Goal: Information Seeking & Learning: Compare options

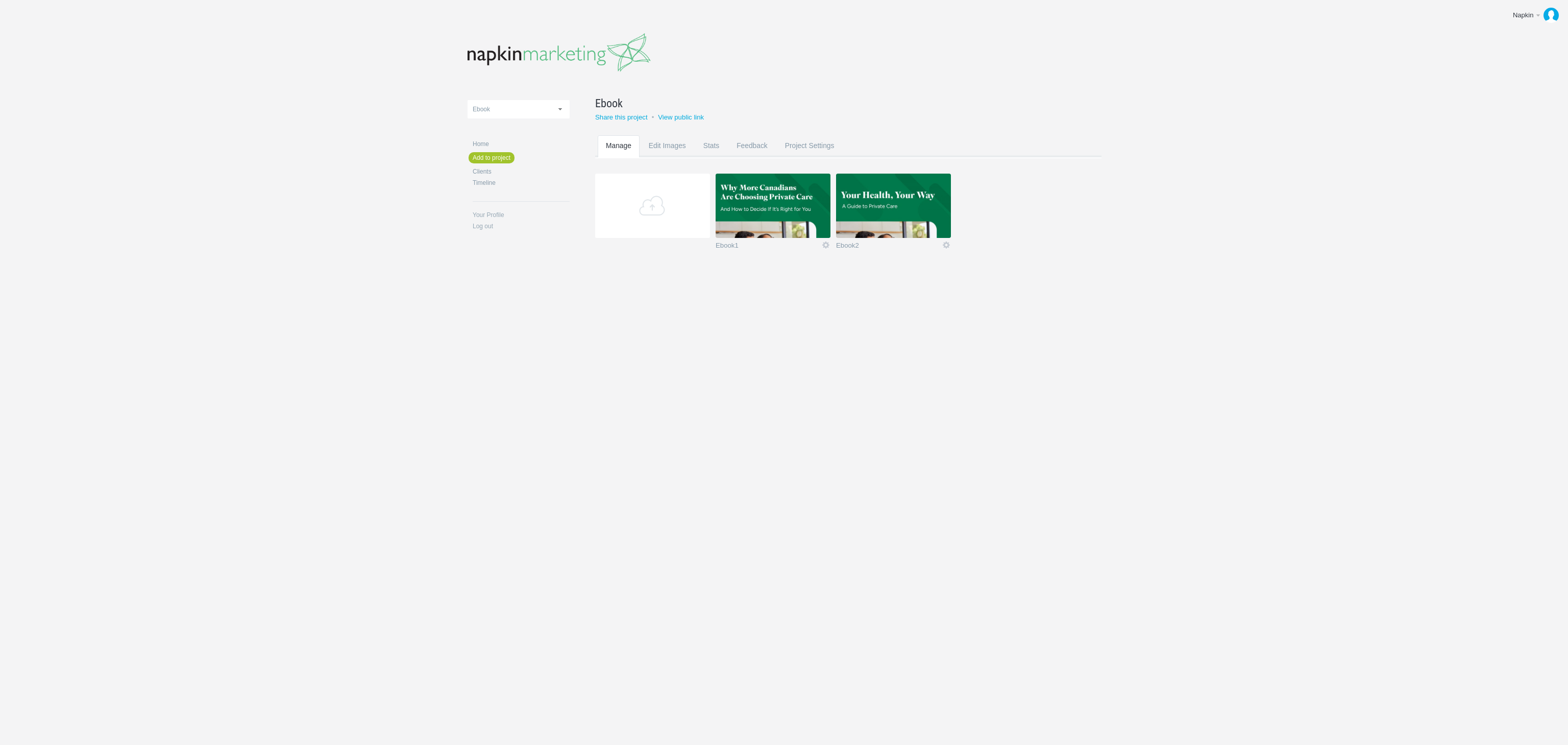
click at [792, 214] on img at bounding box center [773, 206] width 115 height 65
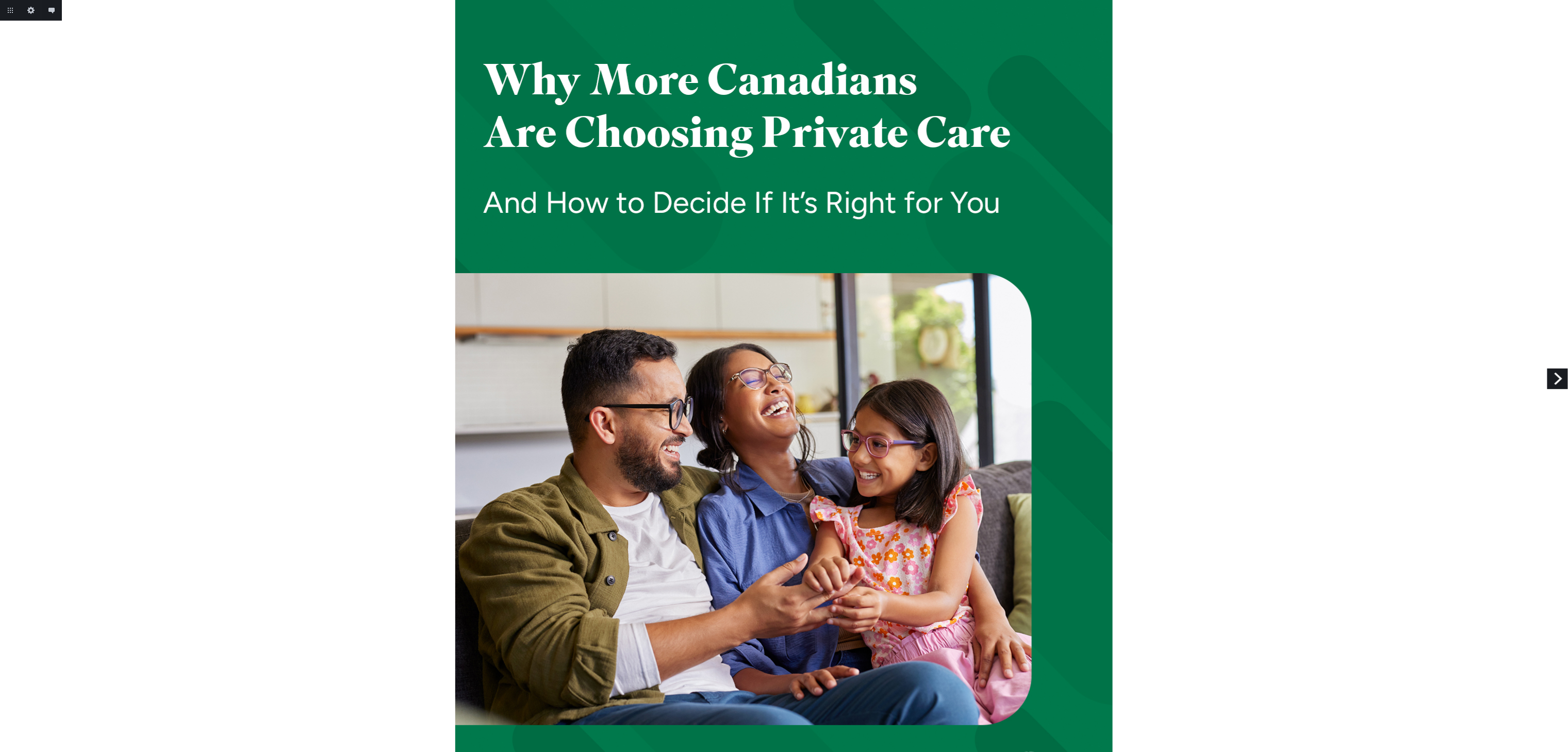
click at [1548, 374] on link "Next" at bounding box center [1557, 379] width 20 height 20
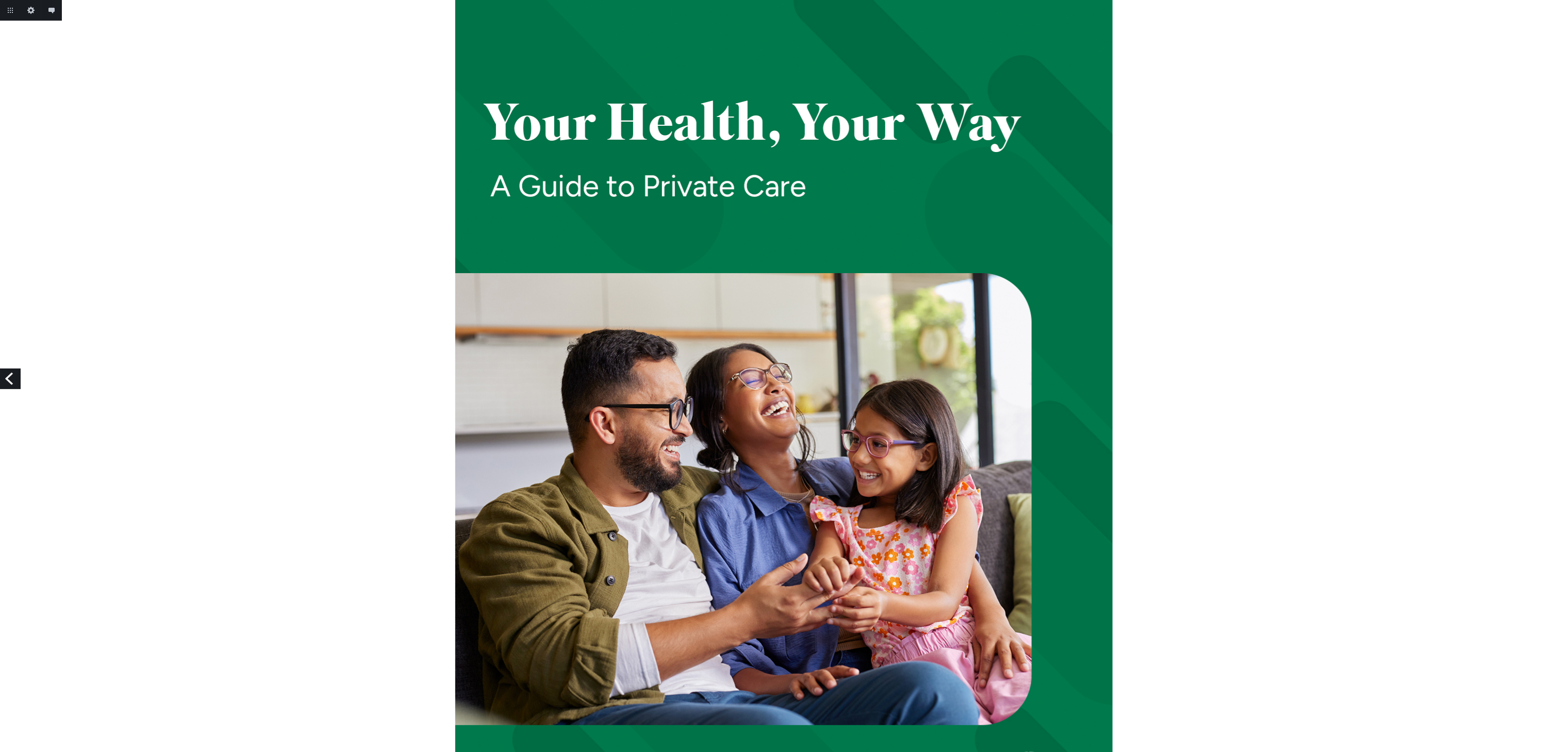
click at [12, 379] on link "Previous" at bounding box center [10, 379] width 20 height 20
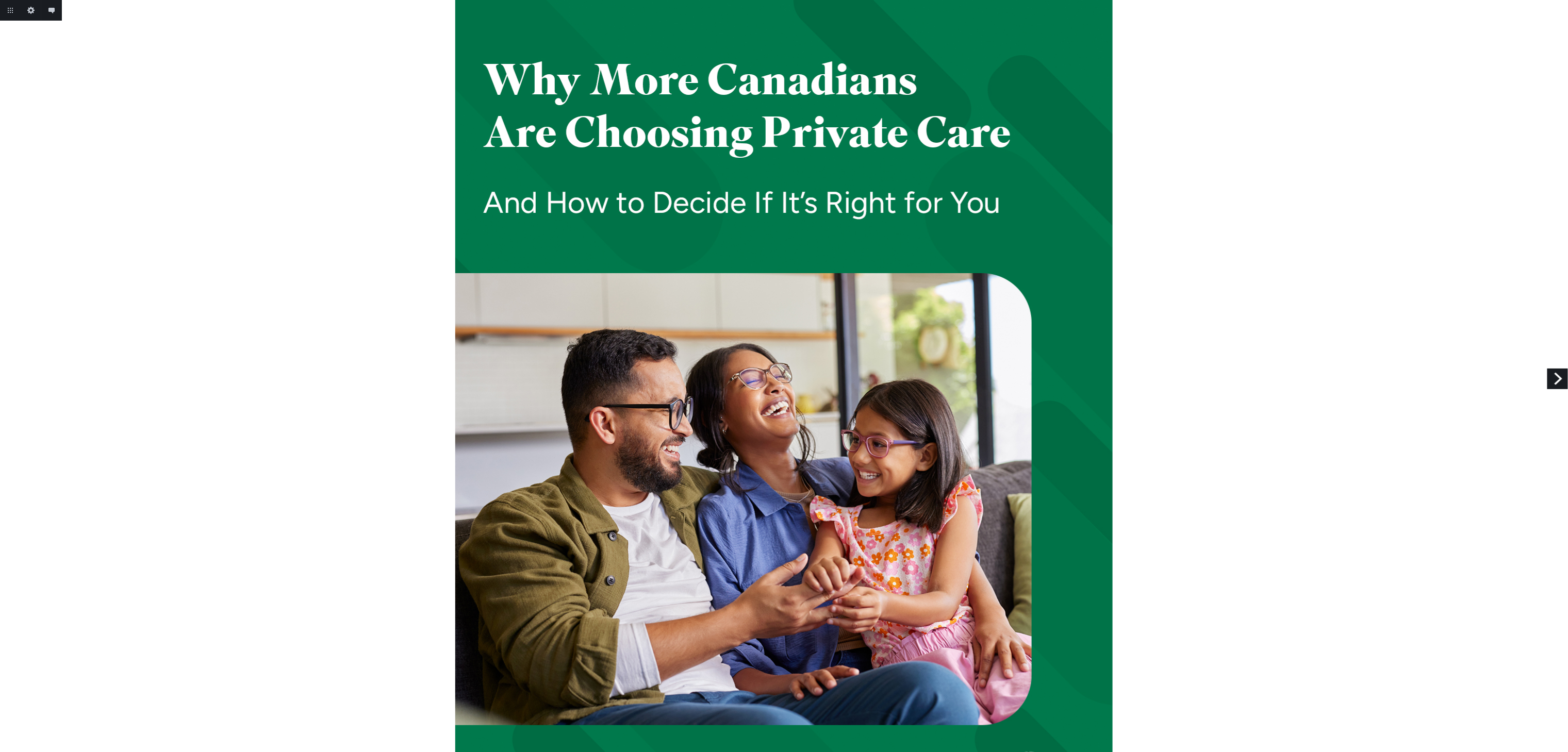
click at [1551, 375] on link "Next" at bounding box center [1557, 379] width 20 height 20
click at [1548, 379] on link "Next" at bounding box center [1557, 379] width 20 height 20
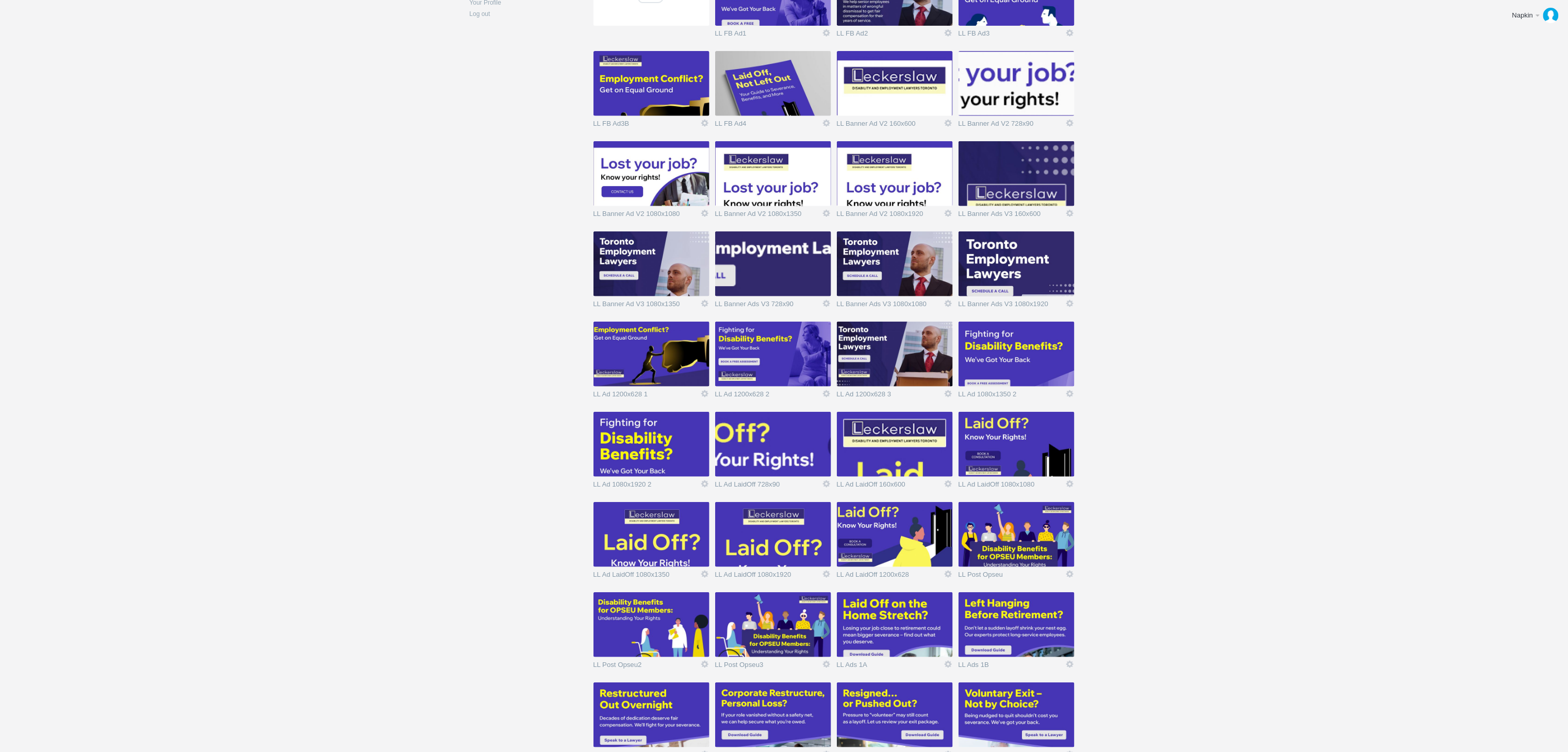
scroll to position [554, 0]
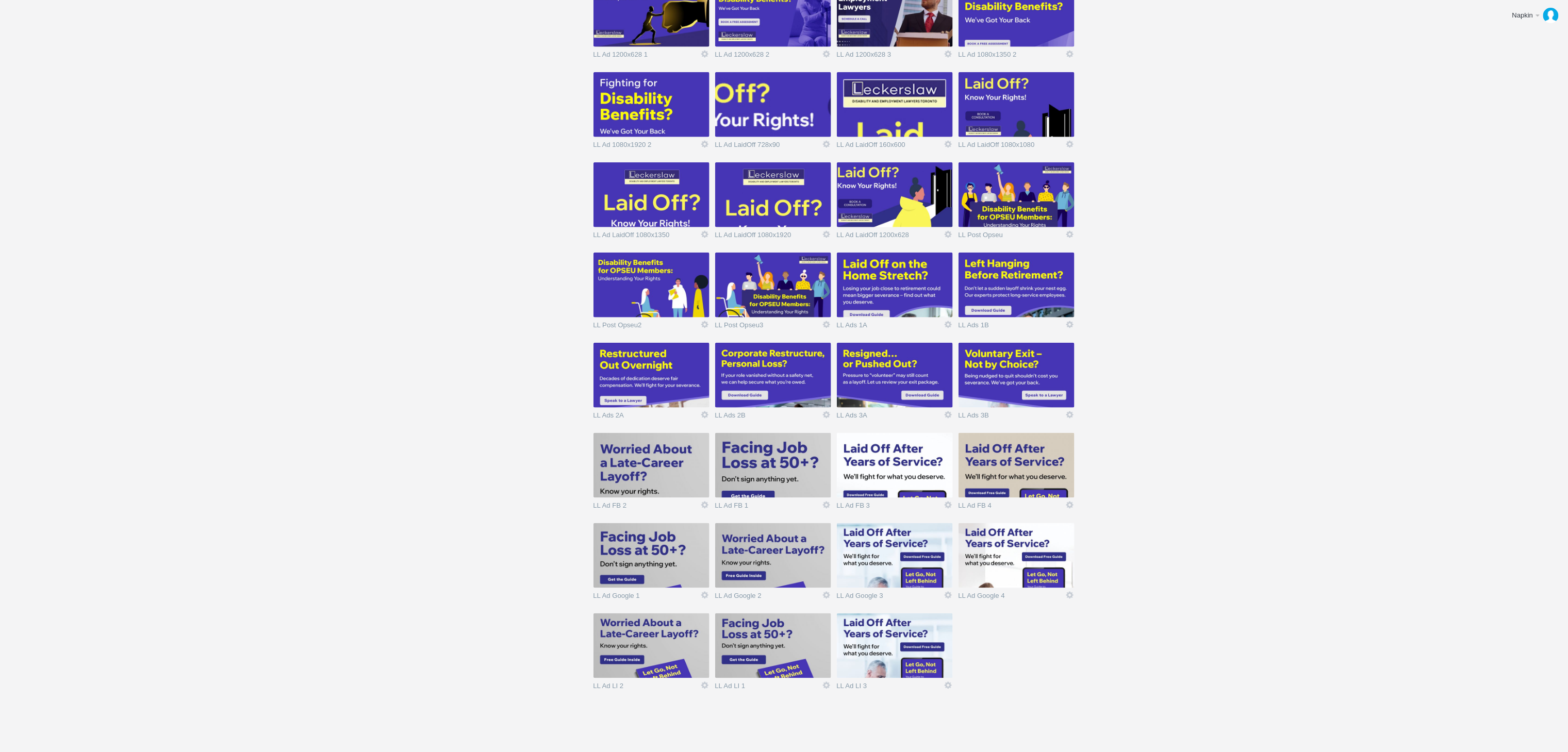
click at [998, 541] on img at bounding box center [1016, 556] width 116 height 65
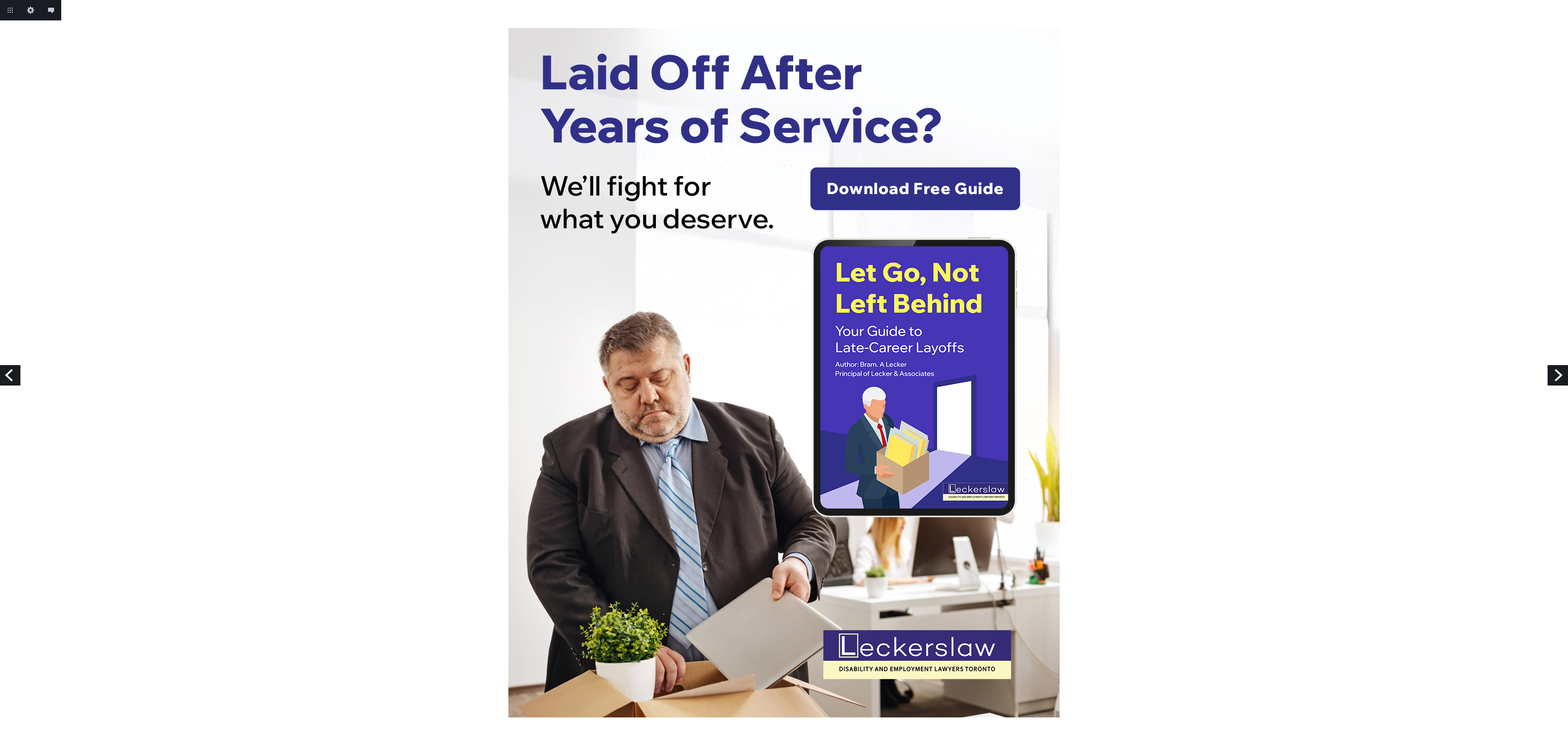
click at [1551, 373] on link "Next" at bounding box center [1557, 375] width 20 height 20
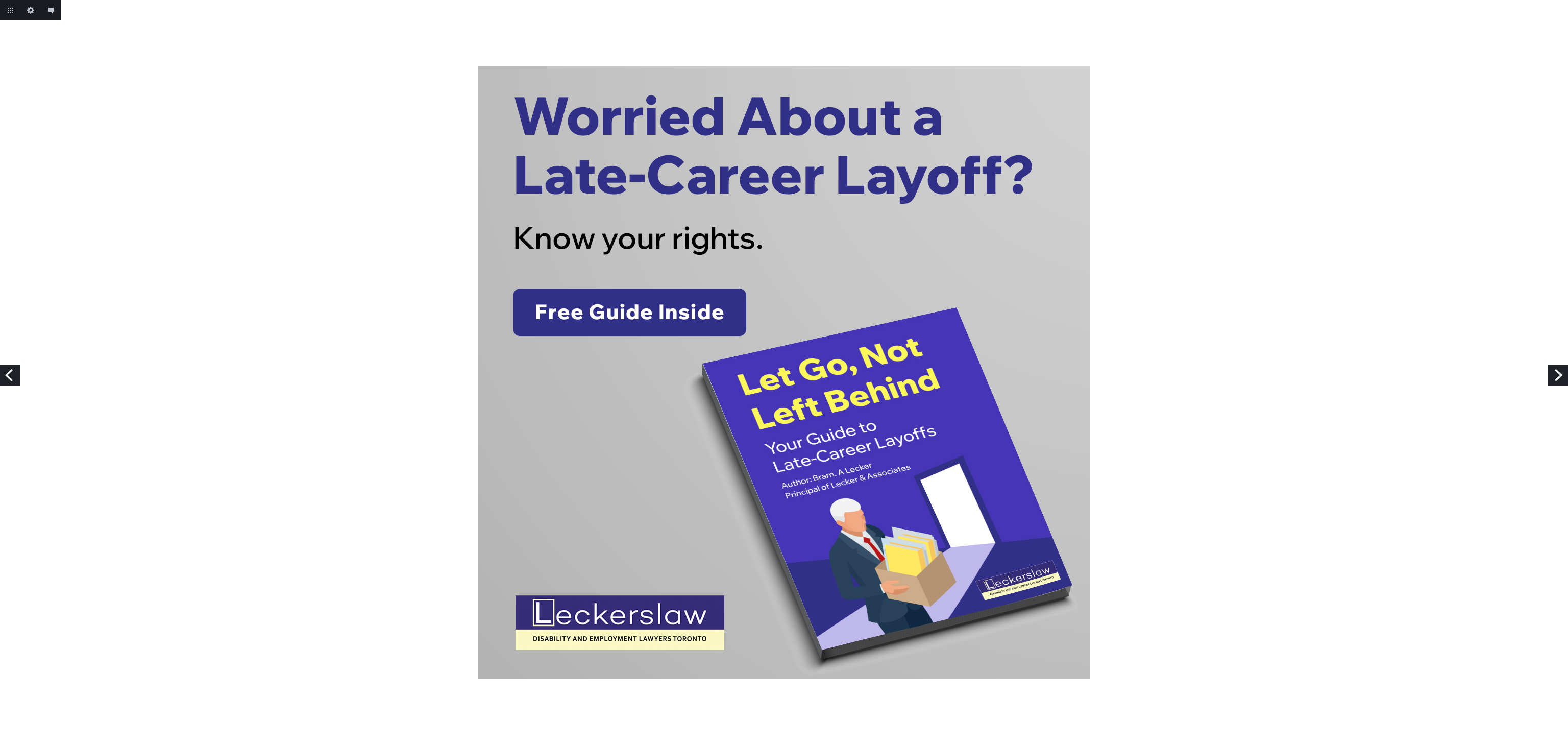
click at [1558, 379] on link "Next" at bounding box center [1557, 375] width 20 height 20
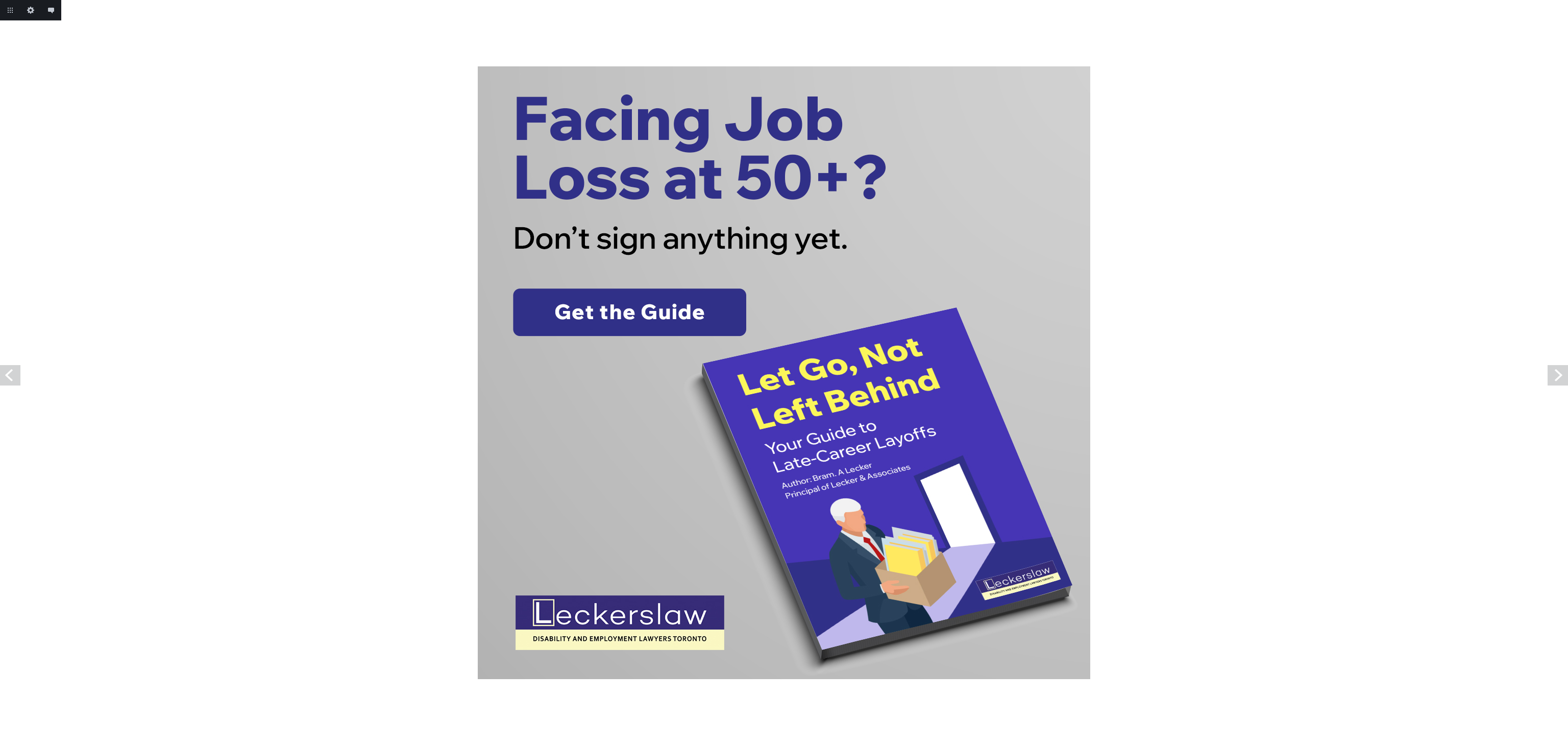
click at [1558, 379] on link "Next" at bounding box center [1557, 375] width 20 height 20
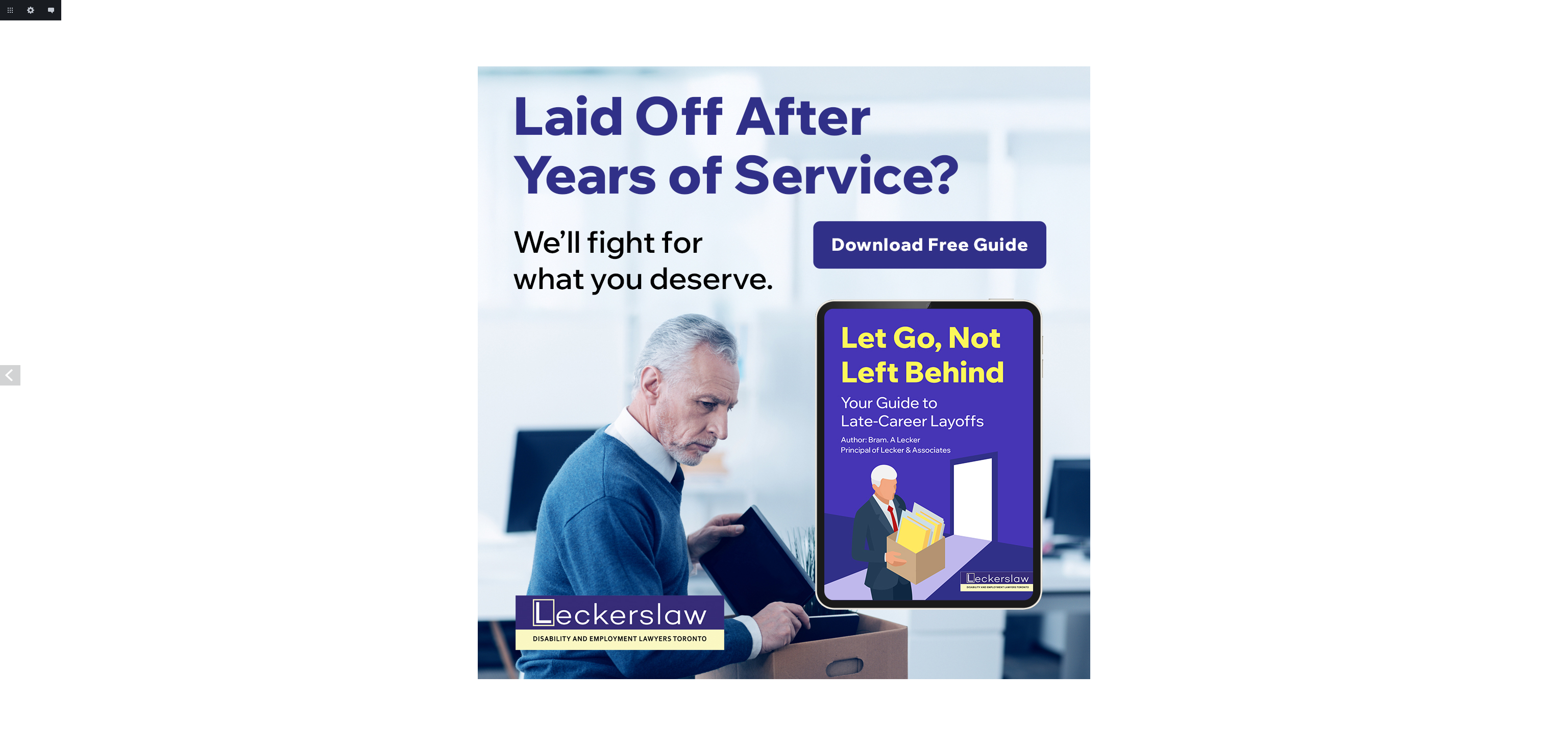
click at [1558, 379] on div at bounding box center [784, 373] width 1568 height 612
click at [4, 375] on link "Previous" at bounding box center [10, 375] width 20 height 20
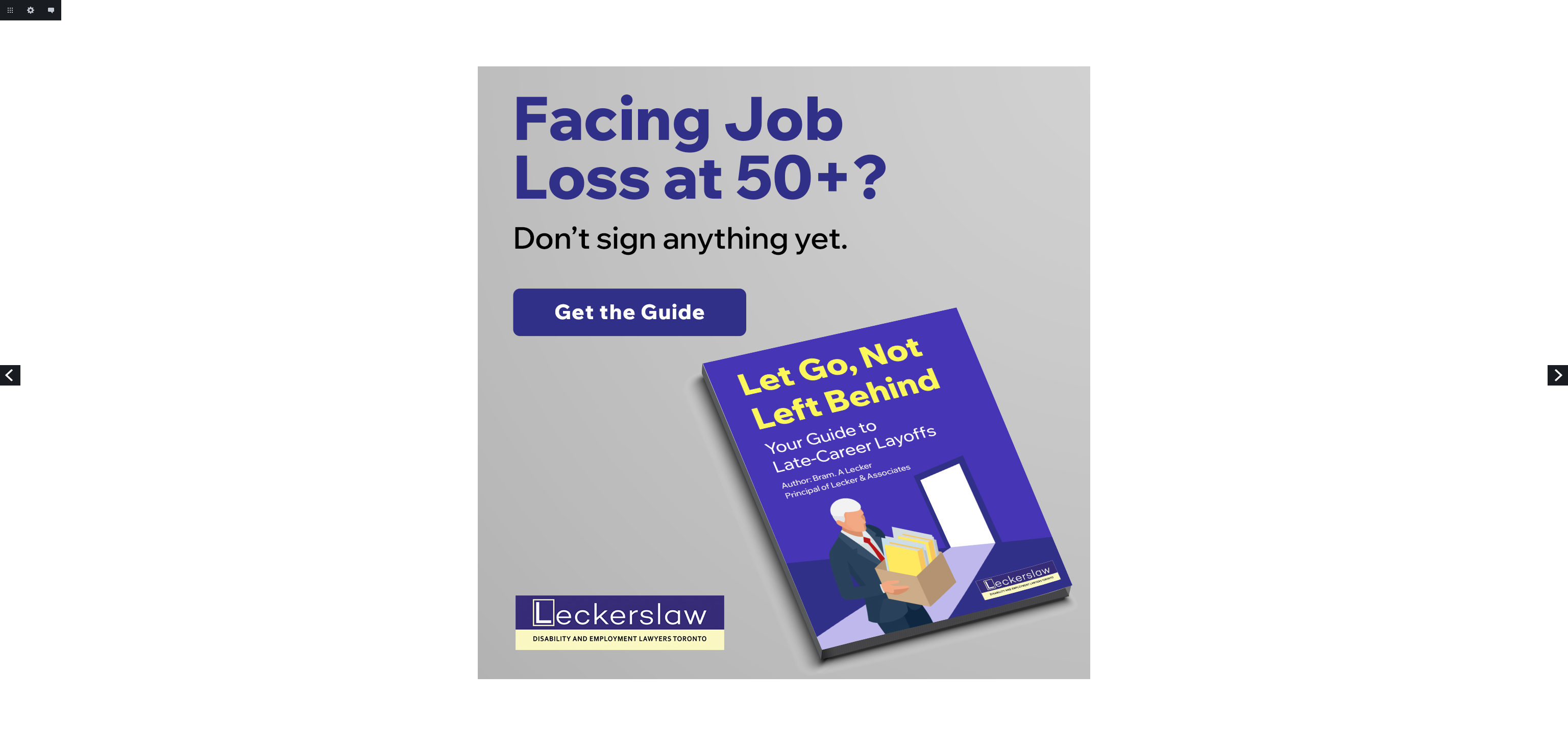
click at [4, 375] on link "Previous" at bounding box center [10, 375] width 20 height 20
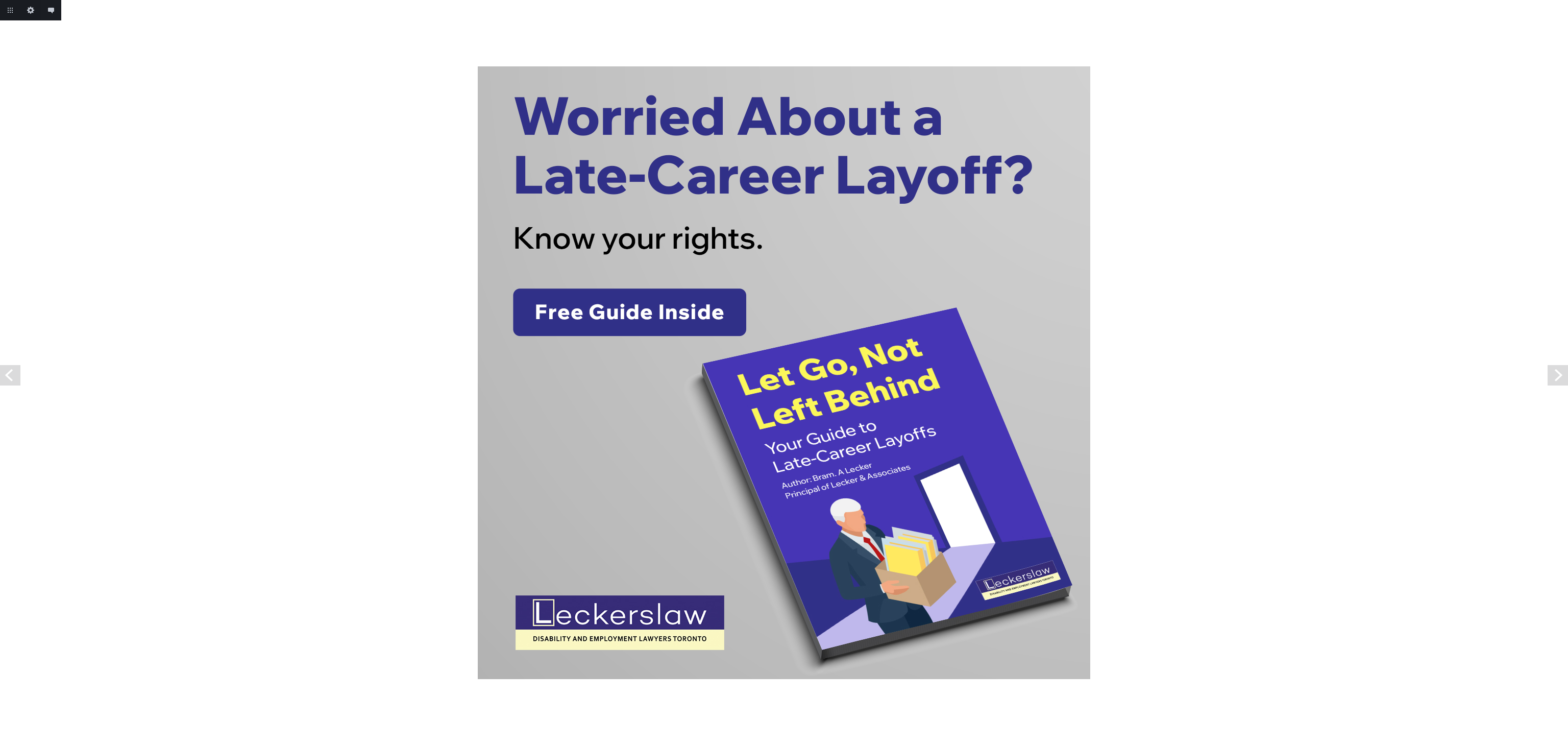
click at [4, 375] on link "Previous" at bounding box center [10, 375] width 20 height 20
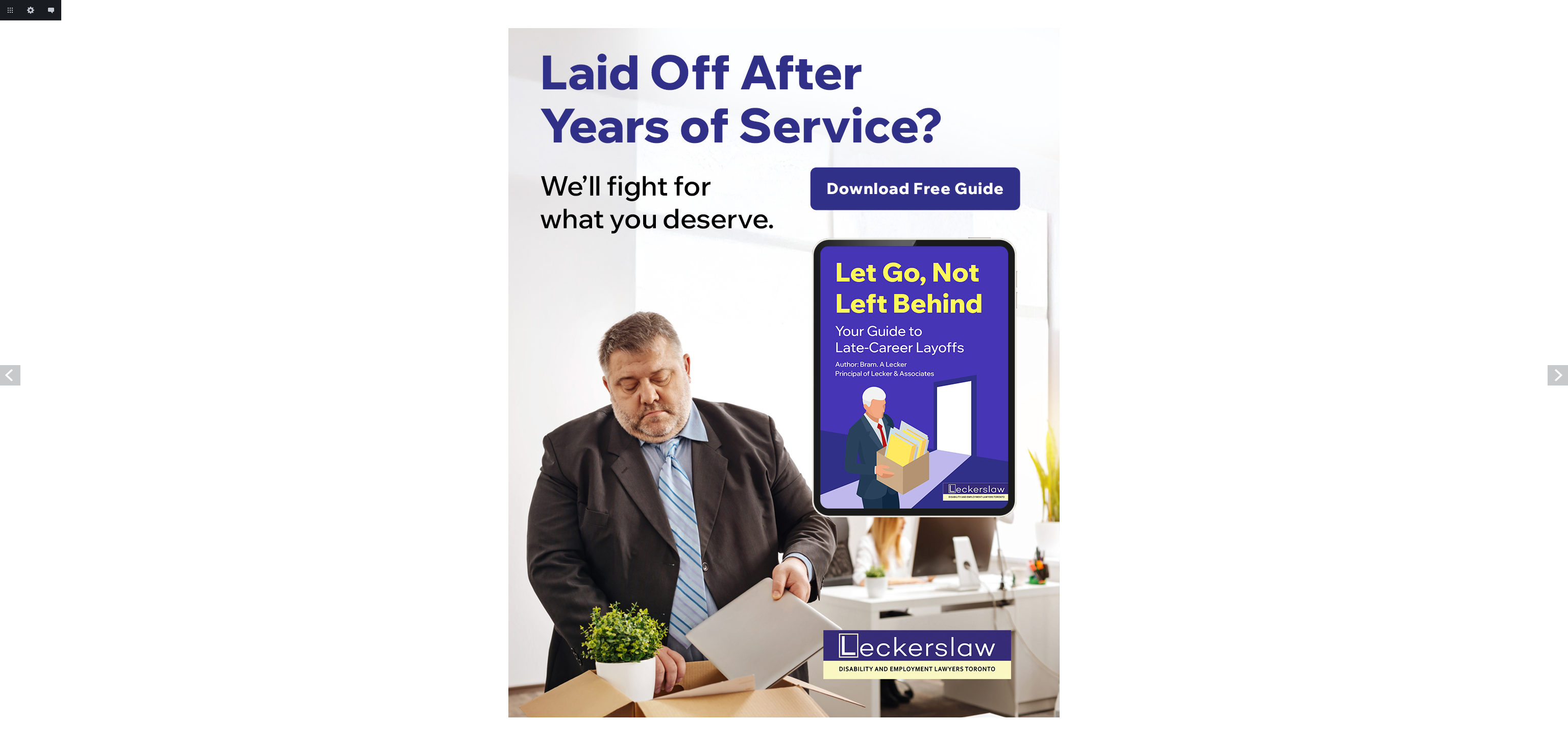
click at [4, 375] on link "Previous" at bounding box center [10, 375] width 20 height 20
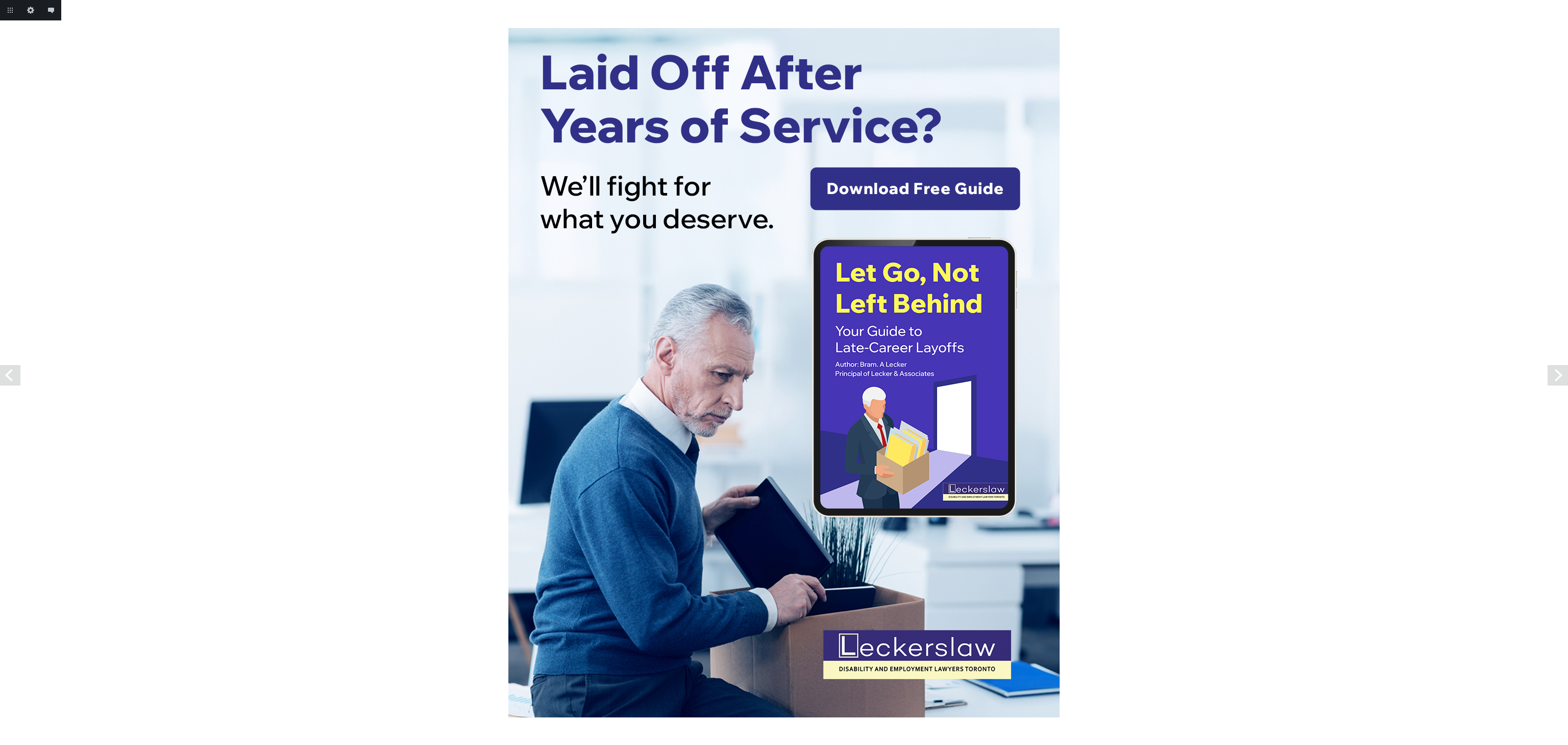
click at [4, 375] on link "Previous" at bounding box center [10, 375] width 20 height 20
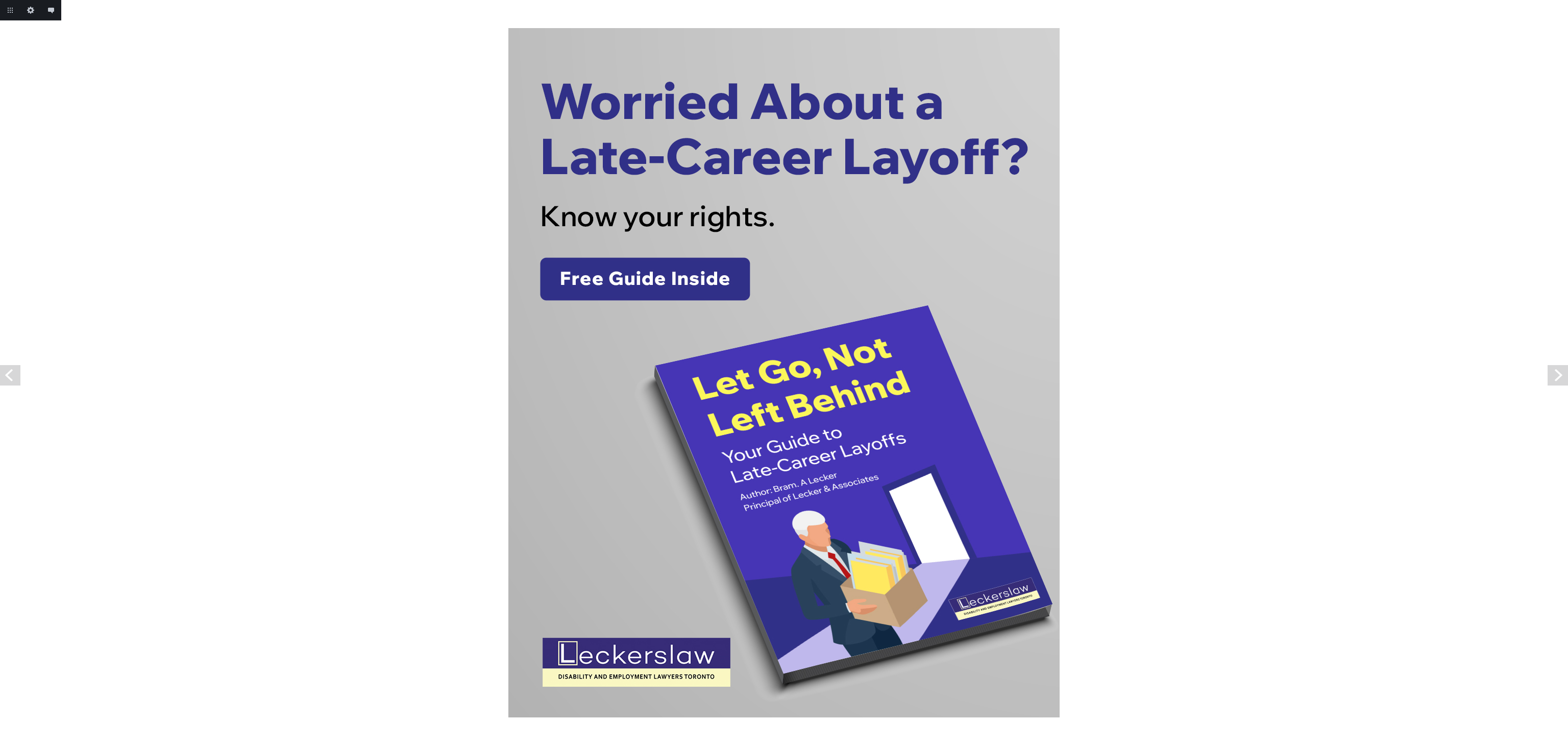
click at [4, 375] on link "Previous" at bounding box center [10, 375] width 20 height 20
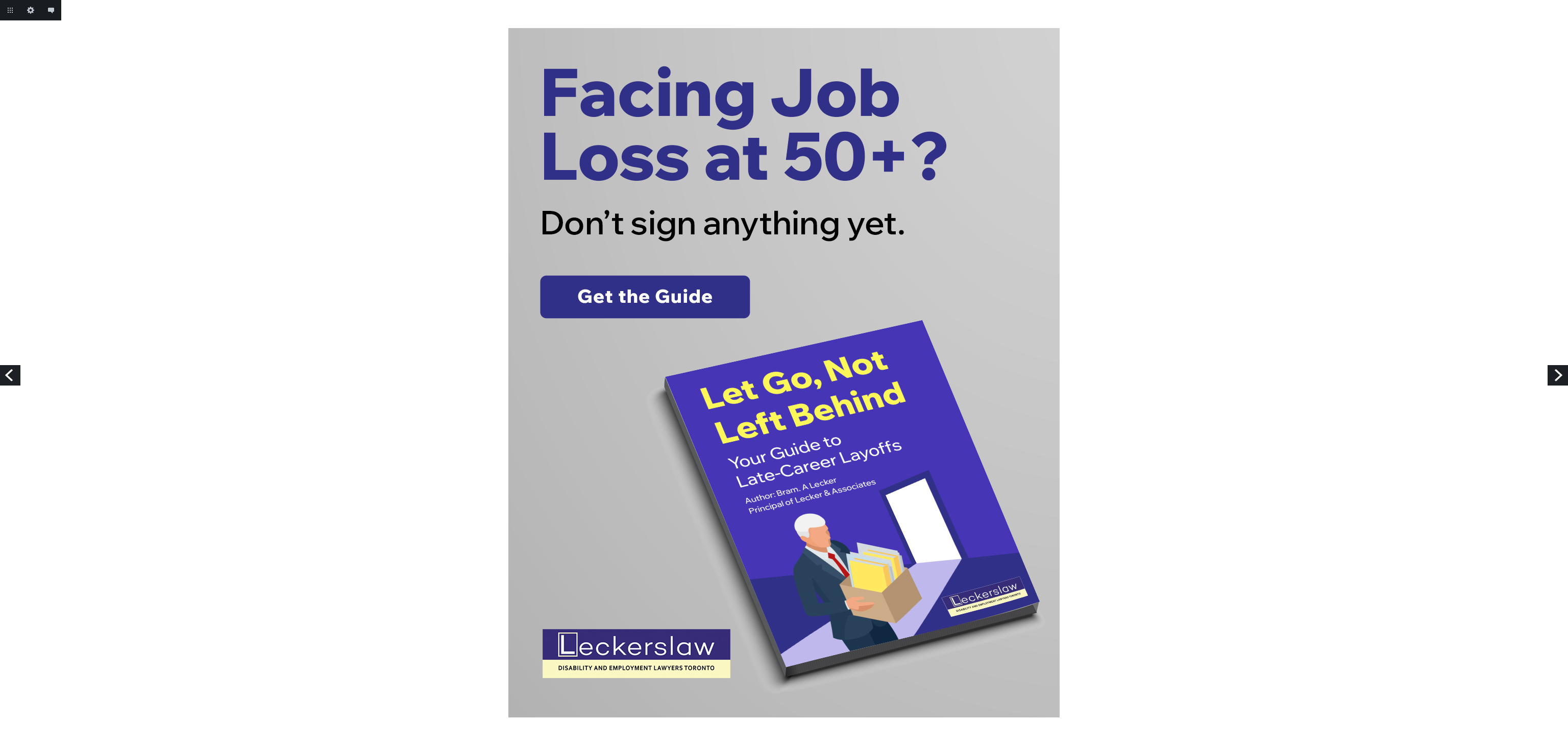
click at [4, 375] on link "Previous" at bounding box center [10, 375] width 20 height 20
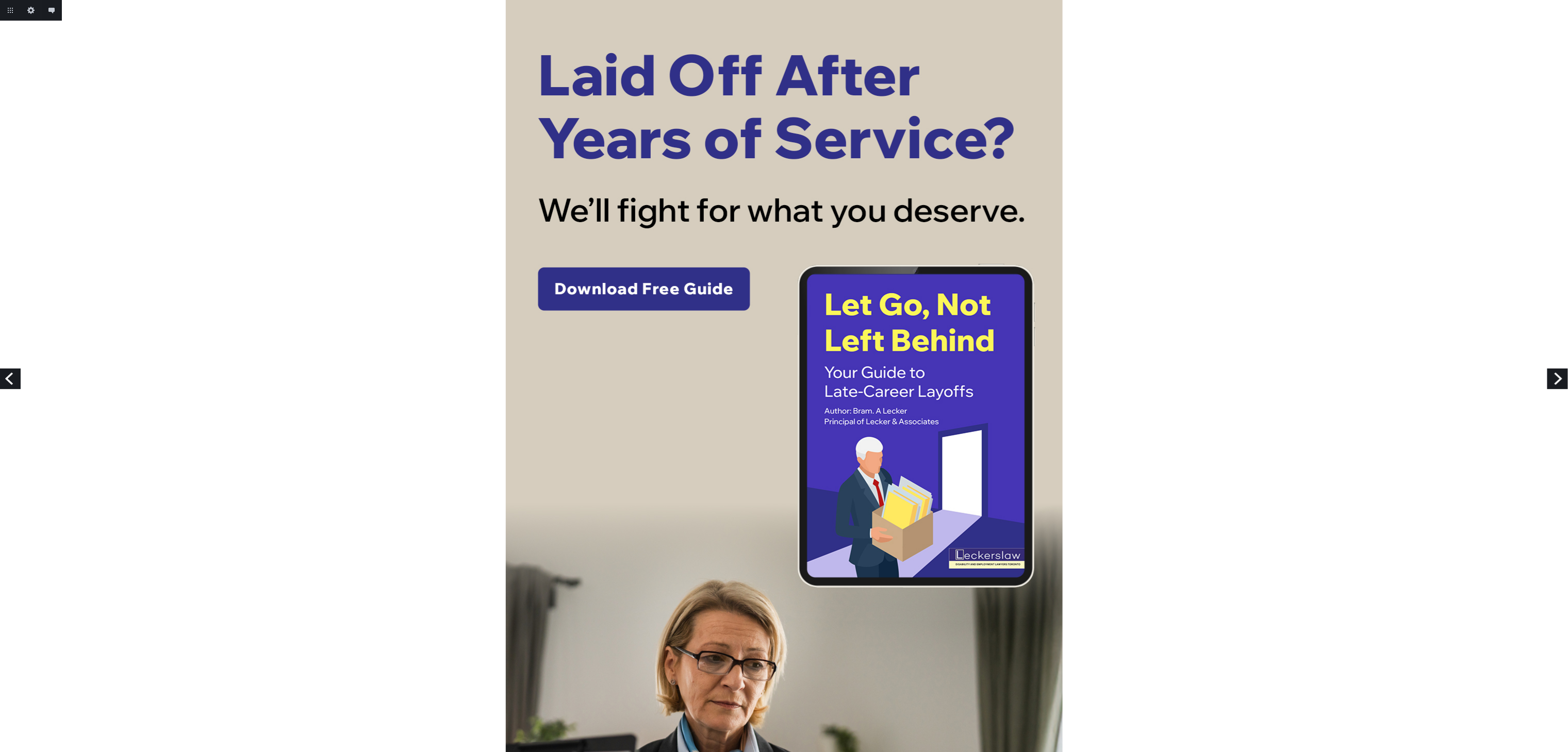
click at [0, 375] on link "Previous" at bounding box center [10, 379] width 20 height 20
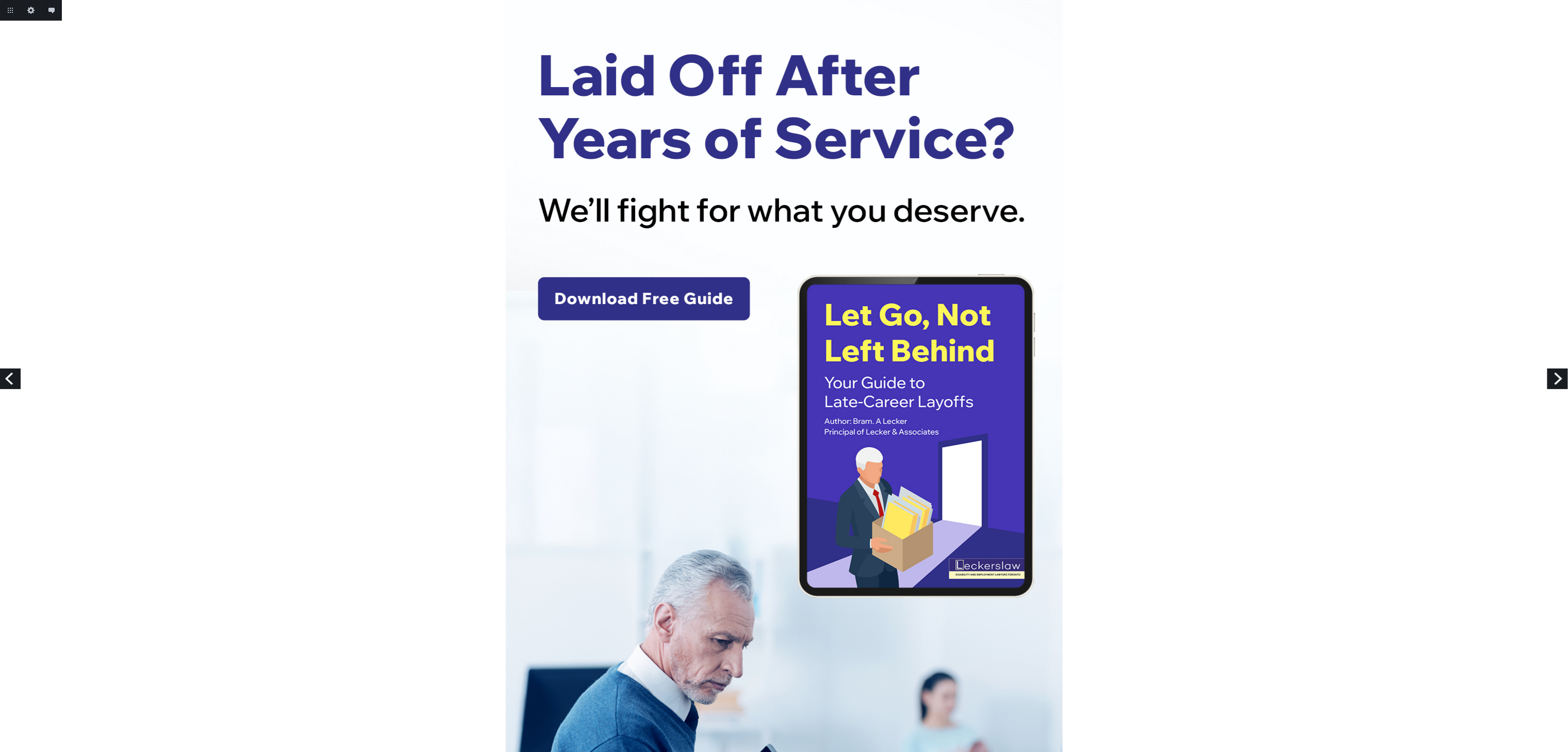
click at [0, 369] on link "Previous" at bounding box center [10, 379] width 20 height 20
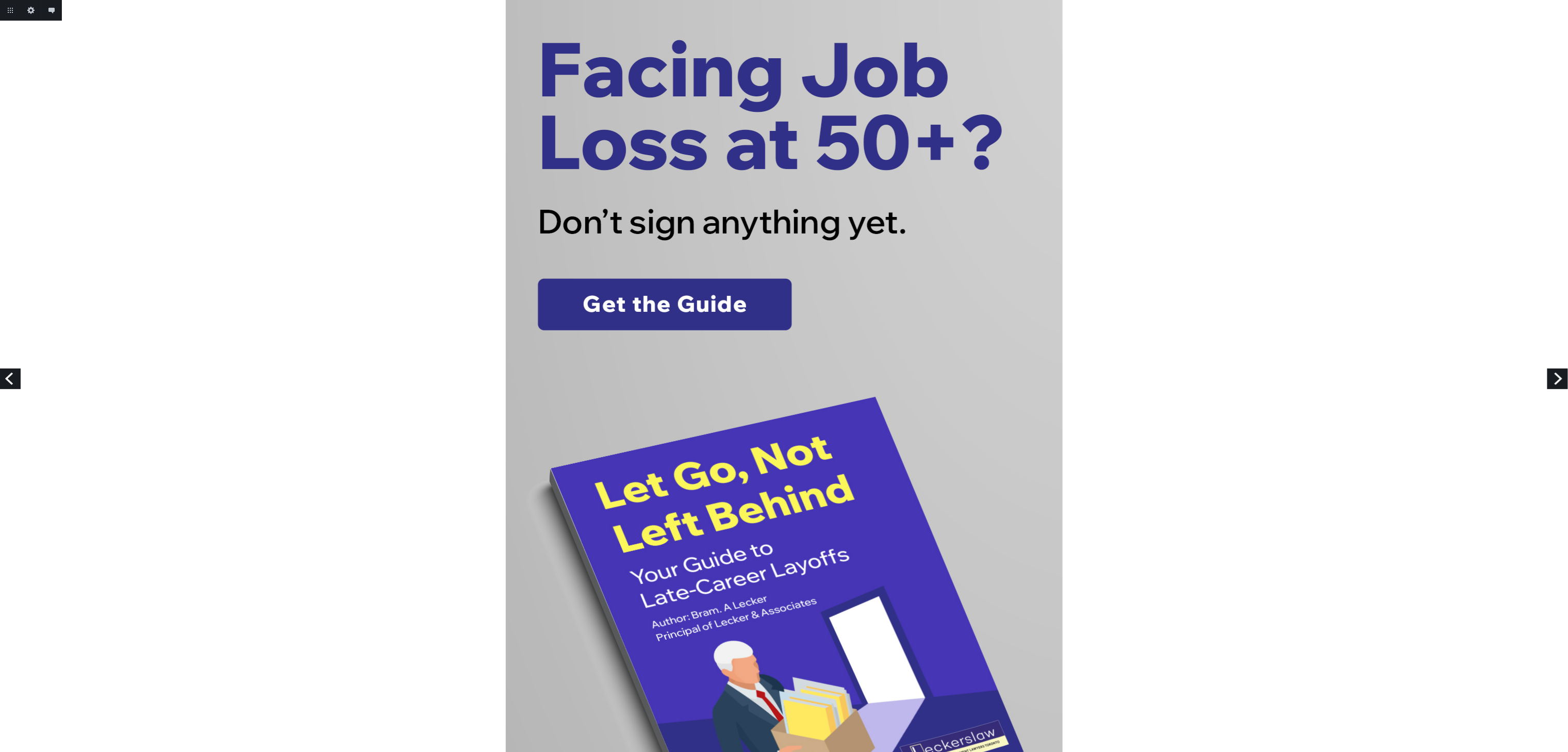
click at [1556, 373] on link "Next" at bounding box center [1557, 379] width 20 height 20
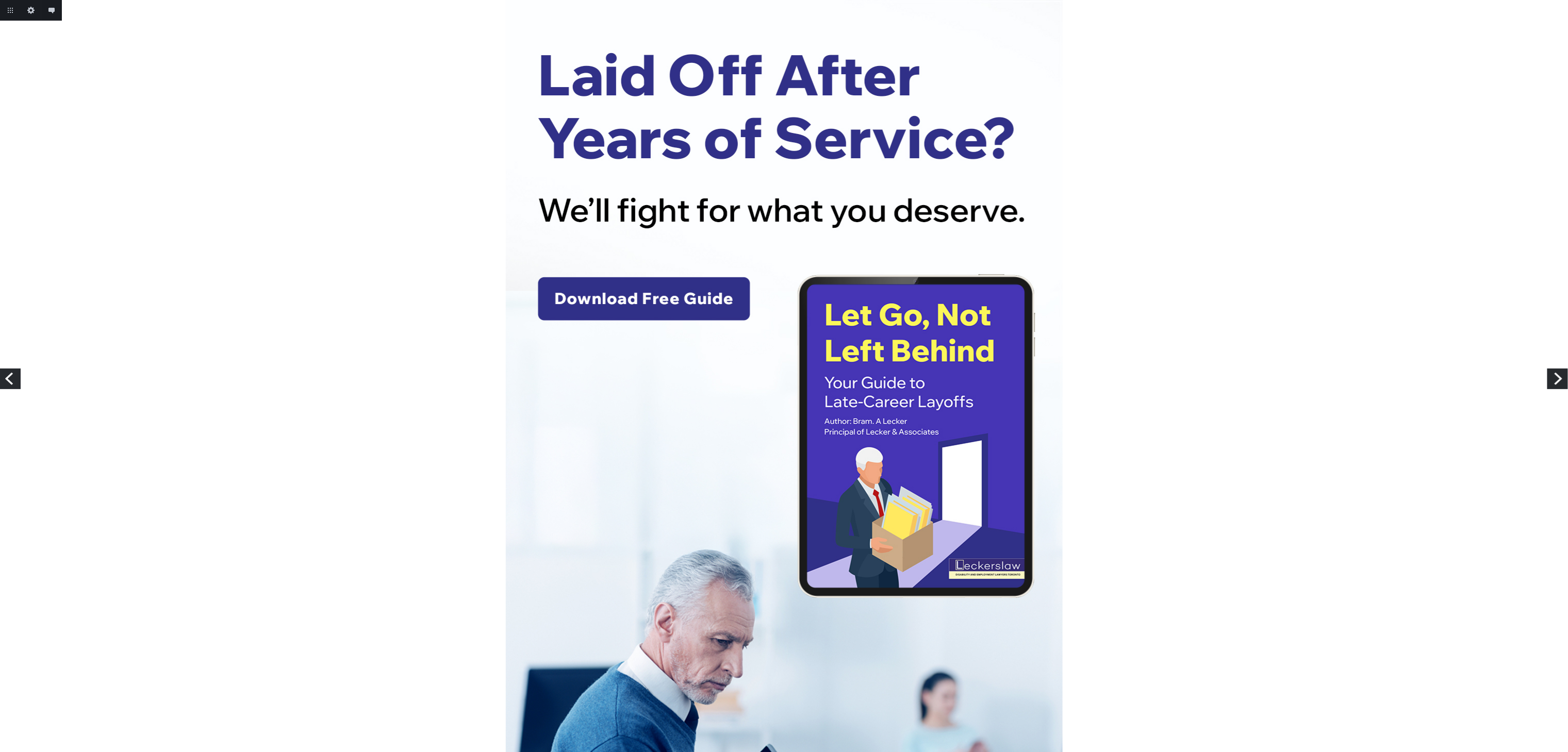
click at [1556, 373] on link "Next" at bounding box center [1557, 379] width 20 height 20
